Goal: Find specific page/section: Find specific page/section

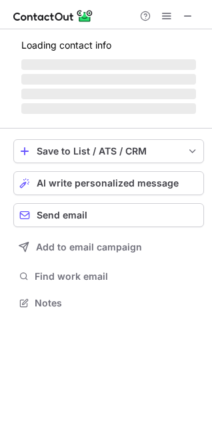
scroll to position [311, 212]
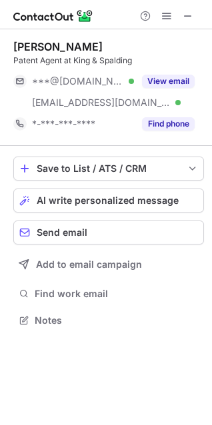
scroll to position [311, 212]
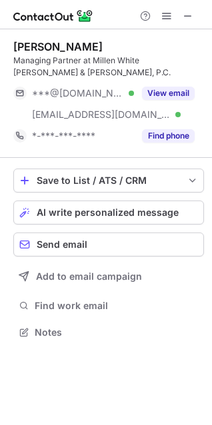
scroll to position [323, 212]
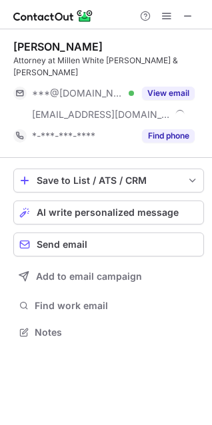
scroll to position [311, 212]
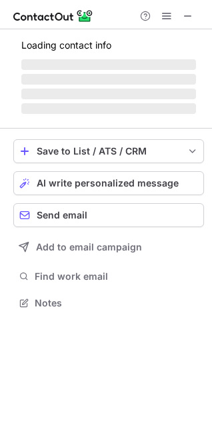
scroll to position [311, 212]
